Goal: Task Accomplishment & Management: Manage account settings

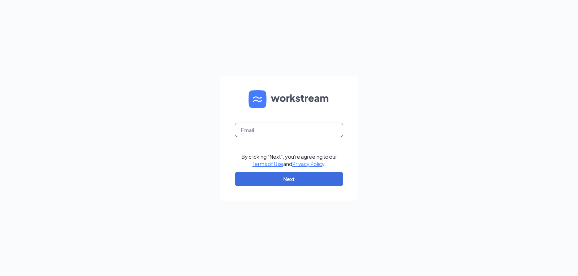
click at [286, 131] on input "text" at bounding box center [289, 130] width 108 height 14
type input "arbys5619@arbys.biz"
click at [295, 181] on button "Next" at bounding box center [289, 179] width 108 height 14
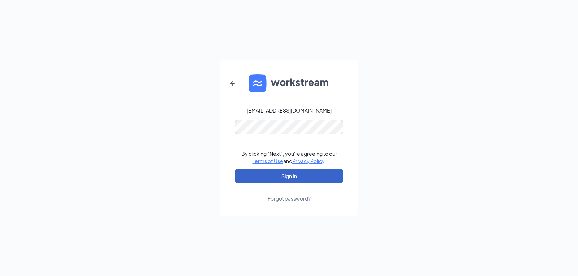
click at [297, 175] on button "Sign In" at bounding box center [289, 176] width 108 height 14
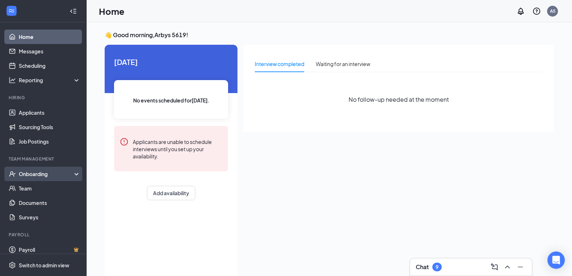
click at [47, 174] on div "Onboarding" at bounding box center [47, 173] width 56 height 7
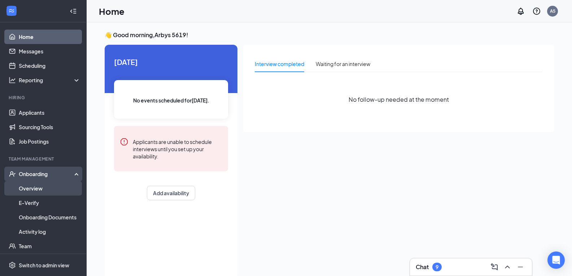
click at [47, 191] on link "Overview" at bounding box center [50, 188] width 62 height 14
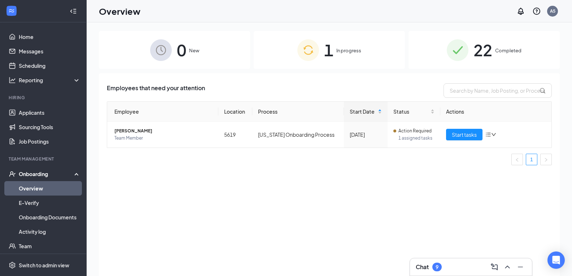
click at [329, 53] on span "1" at bounding box center [328, 50] width 9 height 25
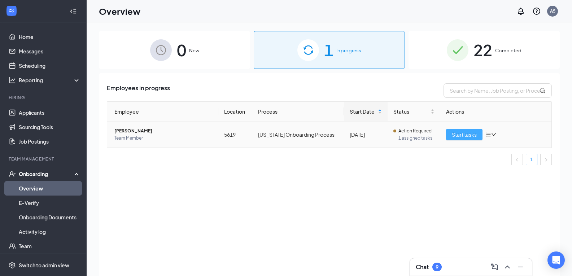
drag, startPoint x: 453, startPoint y: 135, endPoint x: 450, endPoint y: 139, distance: 5.2
click at [453, 135] on span "Start tasks" at bounding box center [464, 135] width 25 height 8
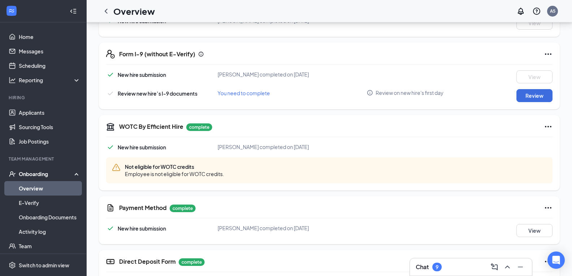
scroll to position [198, 0]
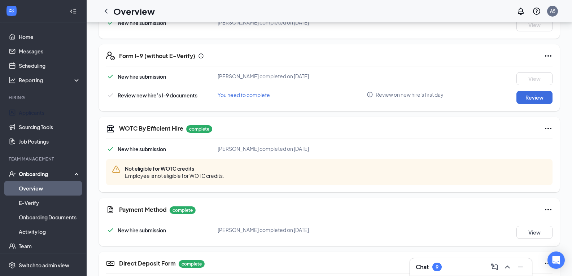
drag, startPoint x: 40, startPoint y: 113, endPoint x: 90, endPoint y: 112, distance: 49.8
click at [41, 113] on link "Applicants" at bounding box center [50, 112] width 62 height 14
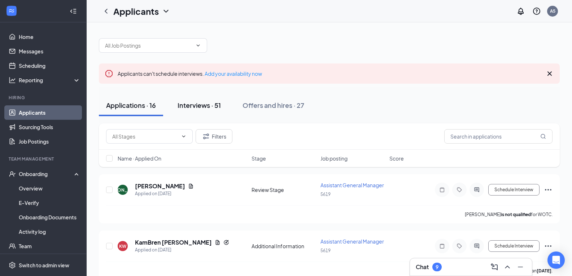
click at [198, 108] on div "Interviews · 51" at bounding box center [199, 105] width 43 height 9
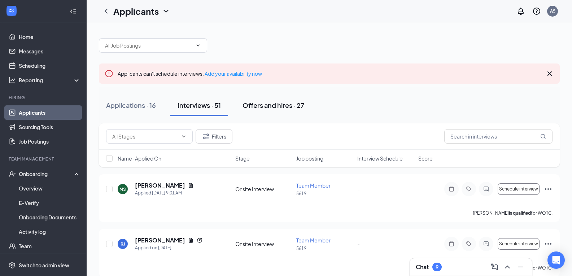
click at [269, 104] on div "Offers and hires · 27" at bounding box center [274, 105] width 62 height 9
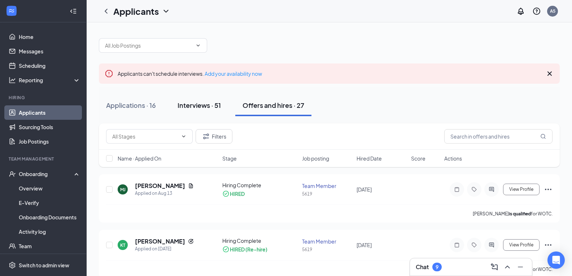
click at [191, 104] on div "Interviews · 51" at bounding box center [199, 105] width 43 height 9
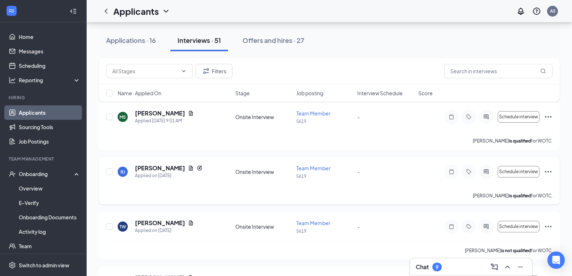
scroll to position [36, 0]
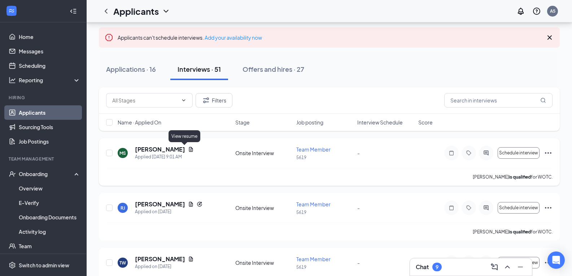
click at [188, 150] on icon "Document" at bounding box center [191, 150] width 6 height 6
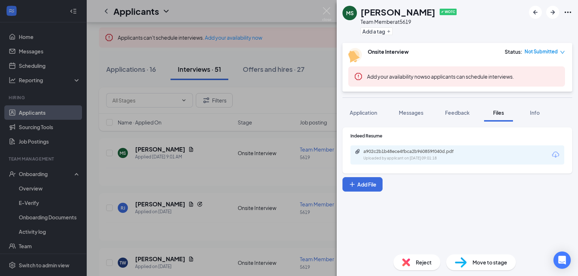
click at [288, 226] on div "[PERSON_NAME] ✔ WOTC Team Member at 5619 Add a tag Onsite Interview Status : No…" at bounding box center [289, 138] width 578 height 276
